Goal: Transaction & Acquisition: Subscribe to service/newsletter

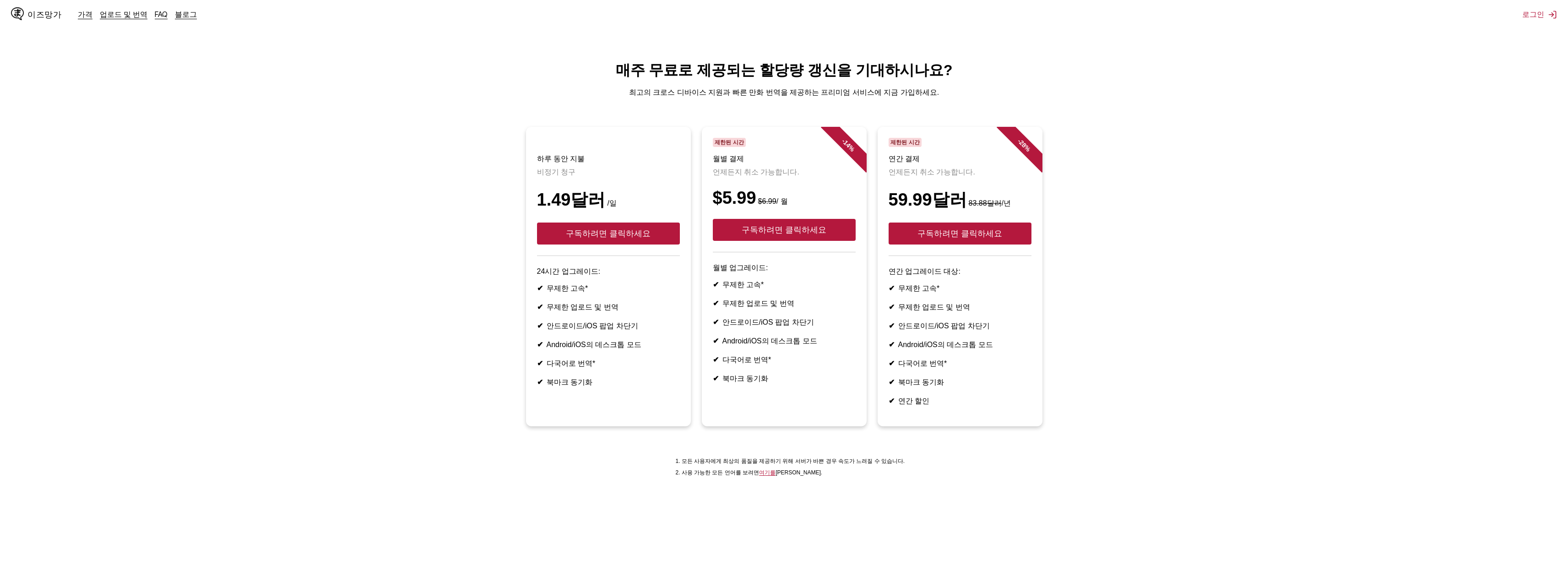
click at [627, 194] on div "1.49달러 /일" at bounding box center [608, 200] width 143 height 24
drag, startPoint x: 907, startPoint y: 209, endPoint x: 880, endPoint y: 203, distance: 27.7
click at [880, 203] on article "- 28 % 제한된 시간 연간 결제 언제든지 취소 가능합니다. 59.99달러 83.88달러 /년 구독하려면 클릭하세요 연간 업그레이드 대상: …" at bounding box center [960, 277] width 165 height 300
copy font "59"
click at [816, 200] on div "$5.99 $6.99 / 월" at bounding box center [784, 198] width 143 height 20
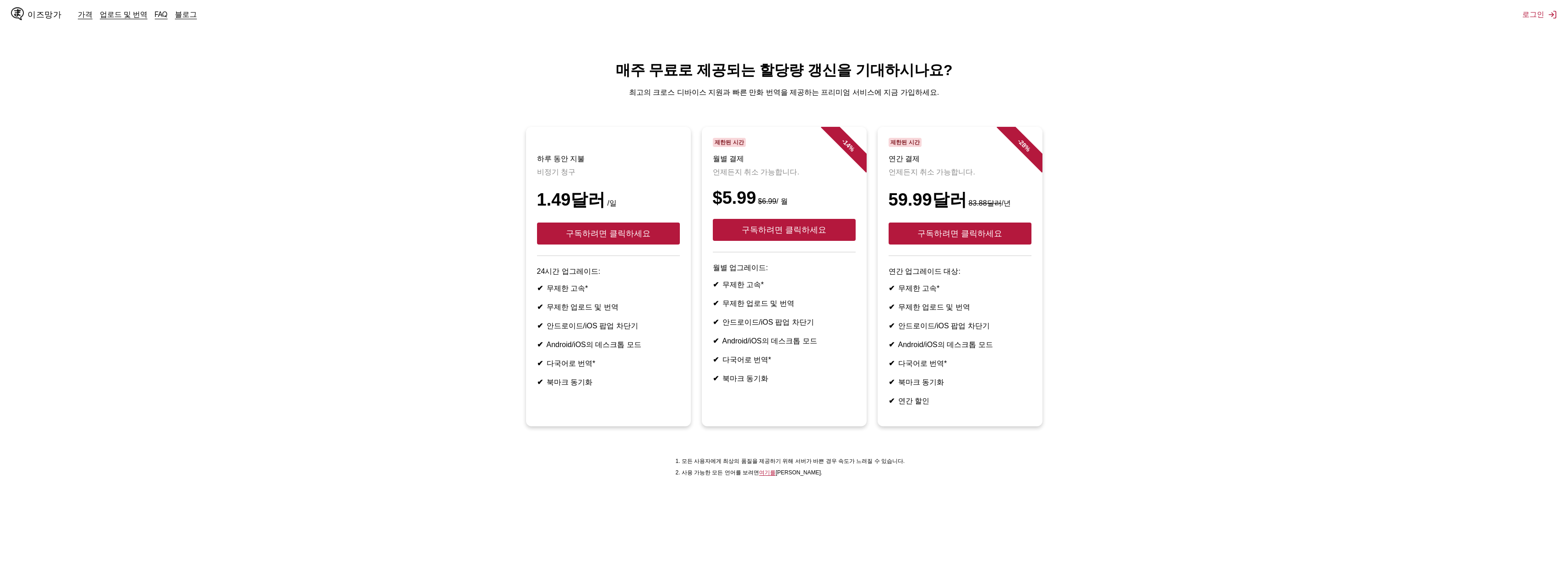
click at [1106, 261] on ul "하루 동안 지불 비정기 청구 1.49달러 /일 구독하려면 클릭하세요 24시간 업그레이드: ✔ 무제한 고속* ✔ 무제한 업로드 및 번역 ✔ 안드…" at bounding box center [784, 282] width 1553 height 310
click at [1204, 325] on ul "하루 동안 지불 비정기 청구 1.49달러 /일 구독하려면 클릭하세요 24시간 업그레이드: ✔ 무제한 고속* ✔ 무제한 업로드 및 번역 ✔ 안드…" at bounding box center [784, 282] width 1553 height 310
click at [1027, 273] on article "- 28 % 제한된 시간 연간 결제 언제든지 취소 가능합니다. 59.99달러 83.88달러 /년 구독하려면 클릭하세요 연간 업그레이드 대상: …" at bounding box center [960, 277] width 165 height 300
click at [781, 235] on font "구독하려면 클릭하세요" at bounding box center [784, 230] width 85 height 9
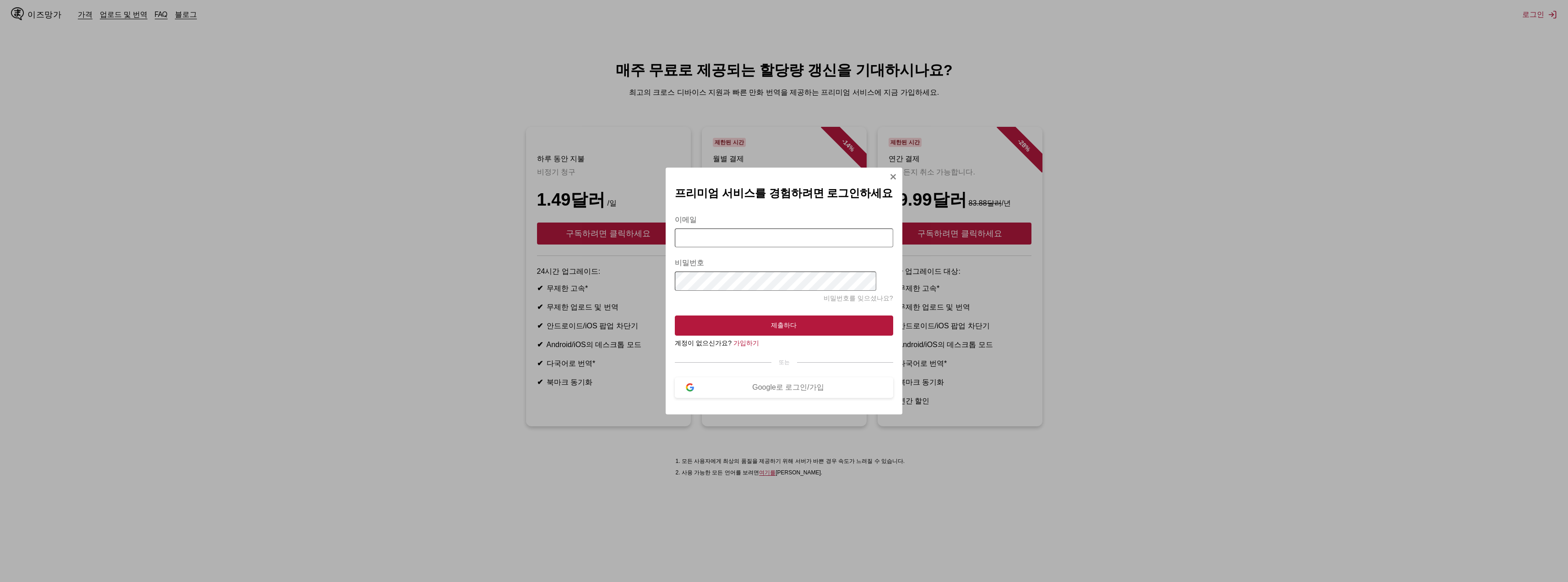
click at [769, 407] on div "프리미엄 서비스를 경험하려면 로그인[PERSON_NAME] 이메일 비밀번호 비밀번호를 잊으셨나요? 제출하다 계정이 없으신가요? 가입하기 또는 …" at bounding box center [784, 291] width 236 height 247
click at [773, 397] on button "Google로 로그인/가입" at bounding box center [784, 387] width 218 height 20
click at [1257, 129] on div "프리미엄 서비스를 경험하려면 로그인[PERSON_NAME] 이메일 비밀번호 비밀번호를 잊으셨나요? 제출하다 계정이 없으신가요? 가입하기 또는 …" at bounding box center [784, 291] width 1568 height 582
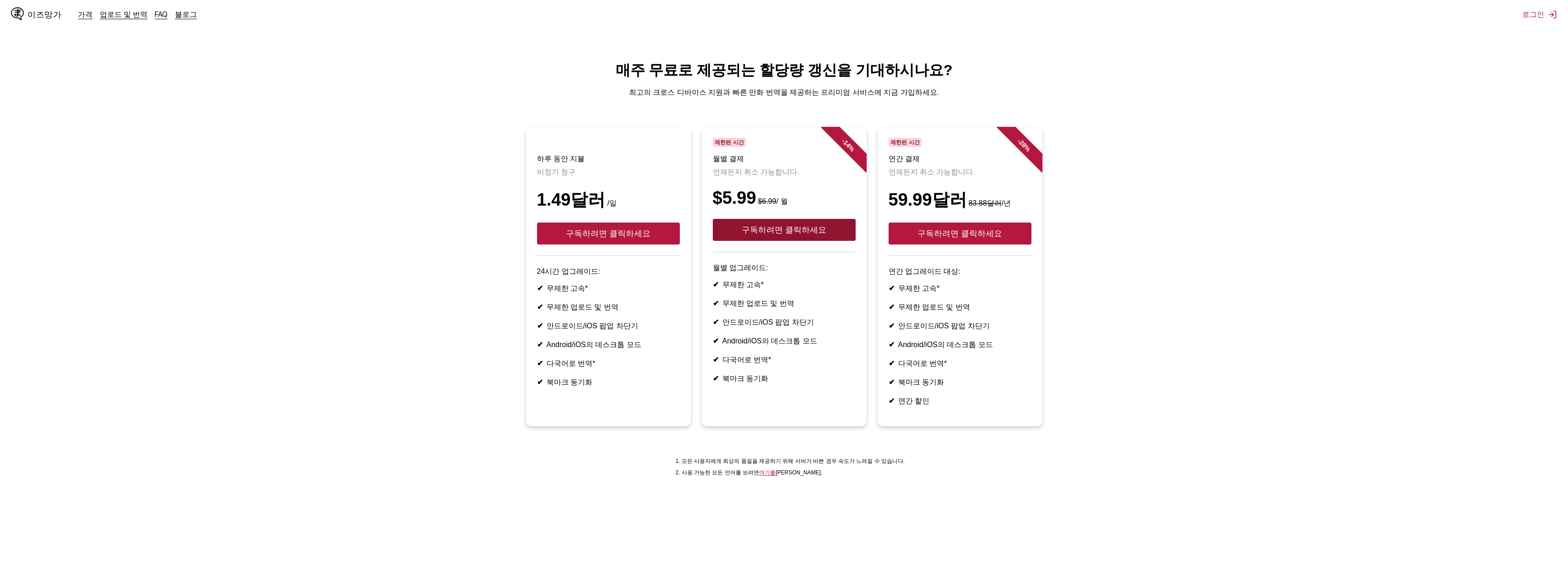
click at [792, 233] on button "구독하려면 클릭하세요" at bounding box center [784, 229] width 143 height 22
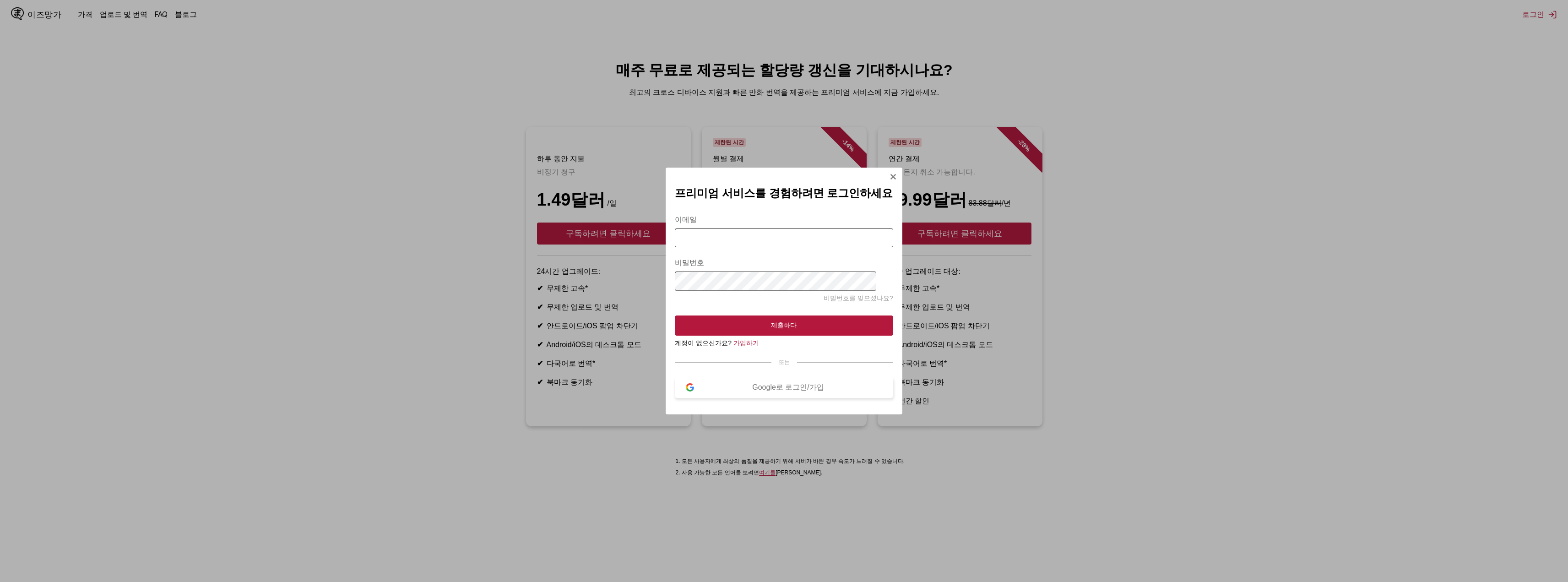
click at [763, 391] on font "Google로 로그인/가입" at bounding box center [788, 387] width 72 height 8
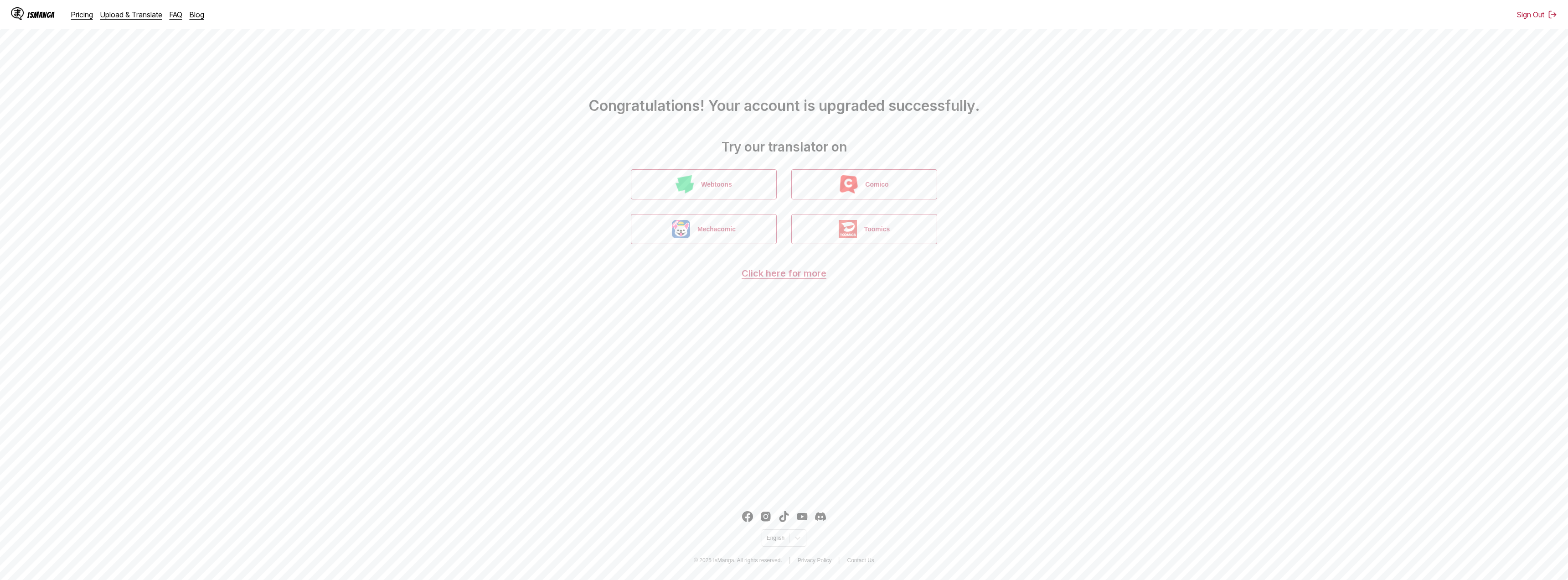
click at [765, 434] on main "Congratulations! Your account is upgraded successfully. Try our translator on W…" at bounding box center [784, 246] width 1568 height 493
click at [800, 280] on font "자세한 내용은 여기를 [PERSON_NAME]" at bounding box center [784, 278] width 164 height 11
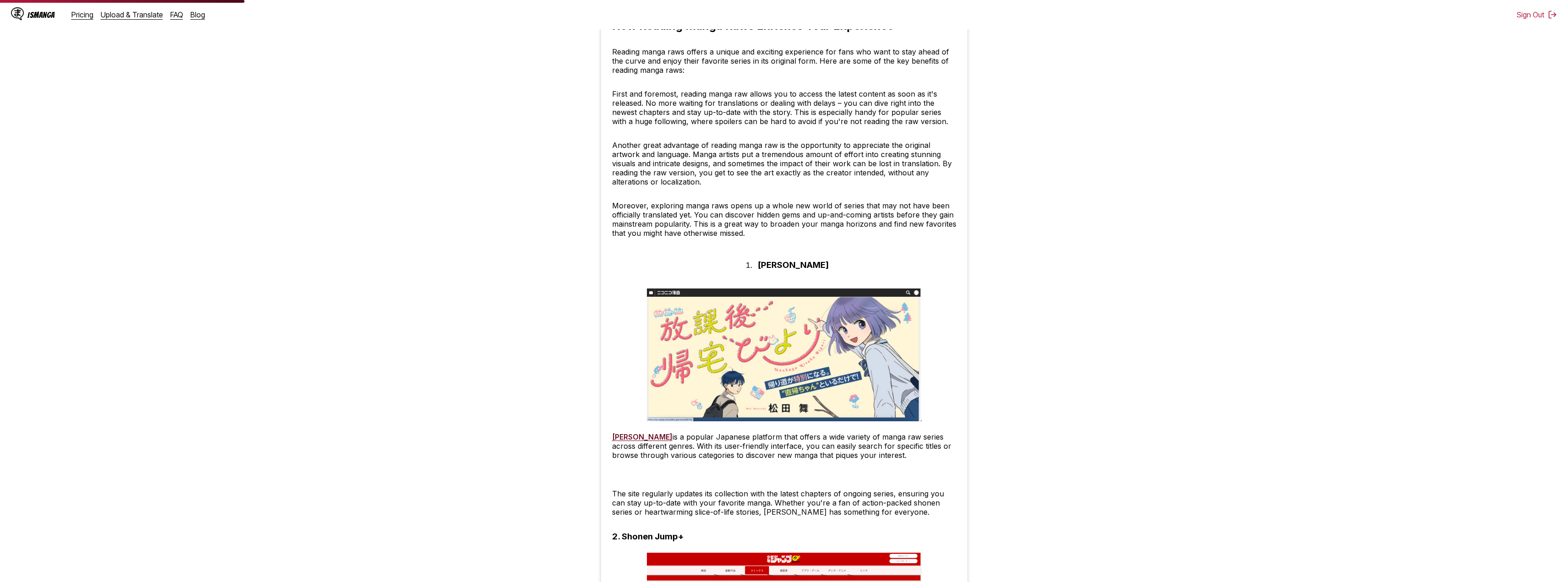
scroll to position [549, 0]
